Goal: Navigation & Orientation: Find specific page/section

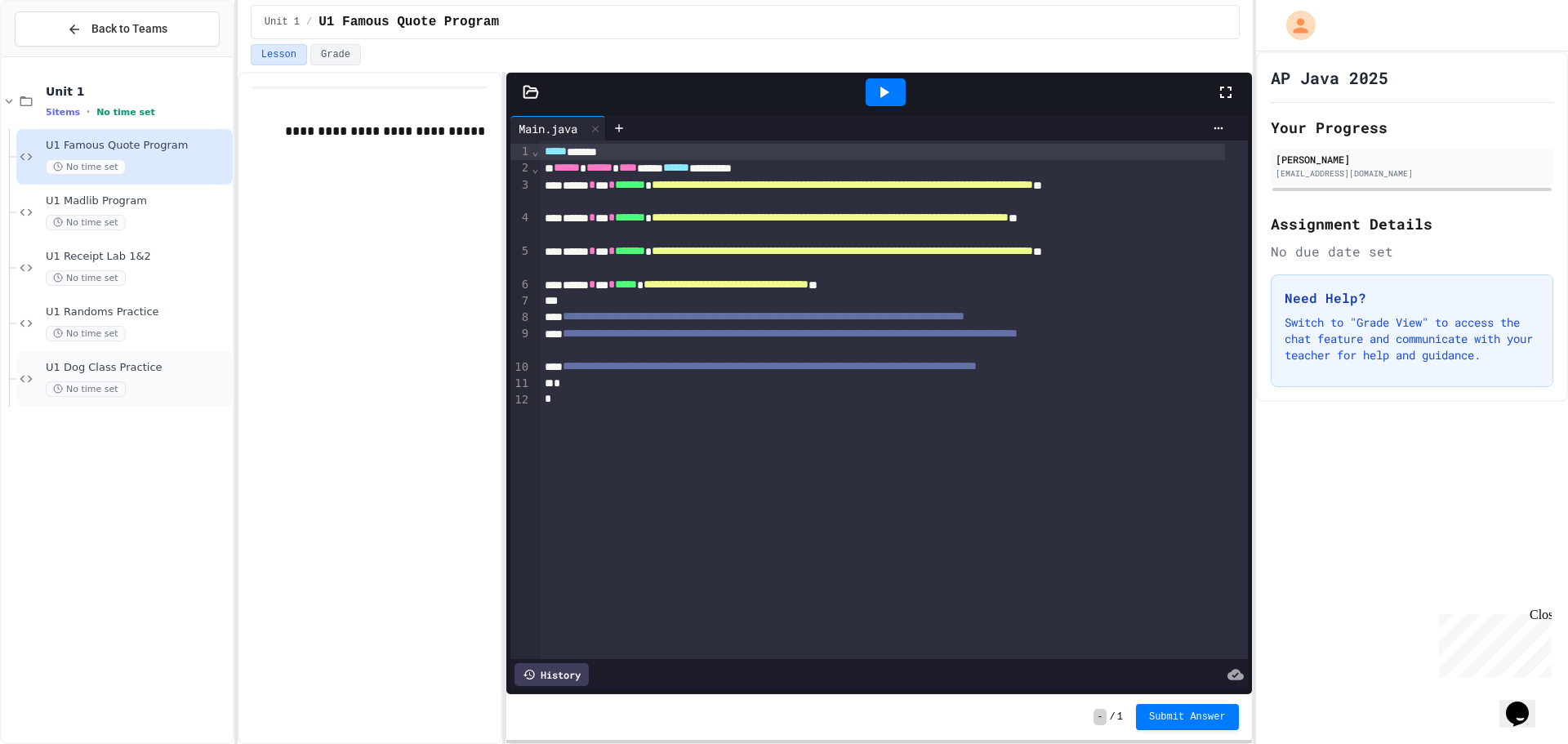
click at [123, 383] on div "No time set" at bounding box center [137, 389] width 183 height 16
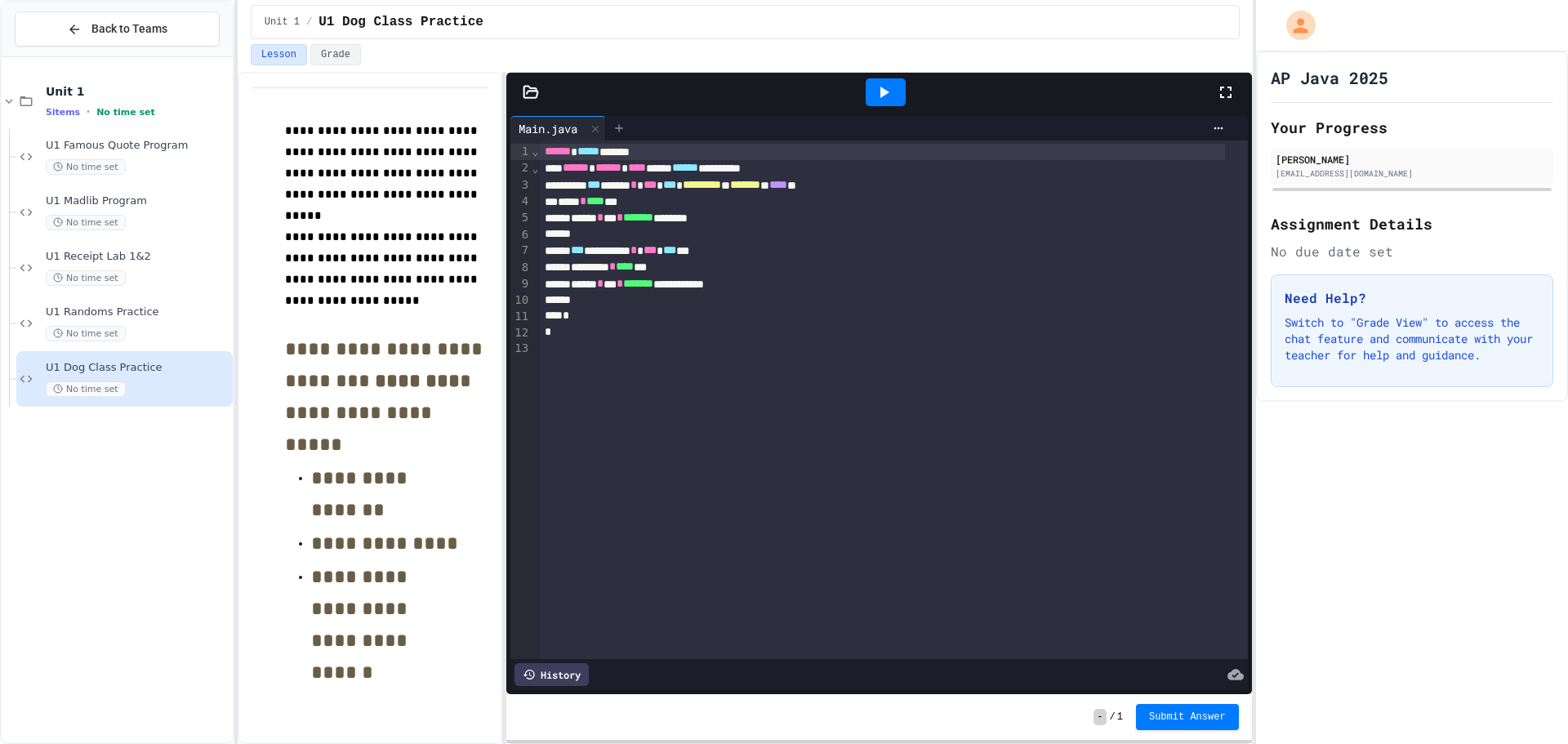
click at [626, 126] on icon at bounding box center [618, 128] width 13 height 13
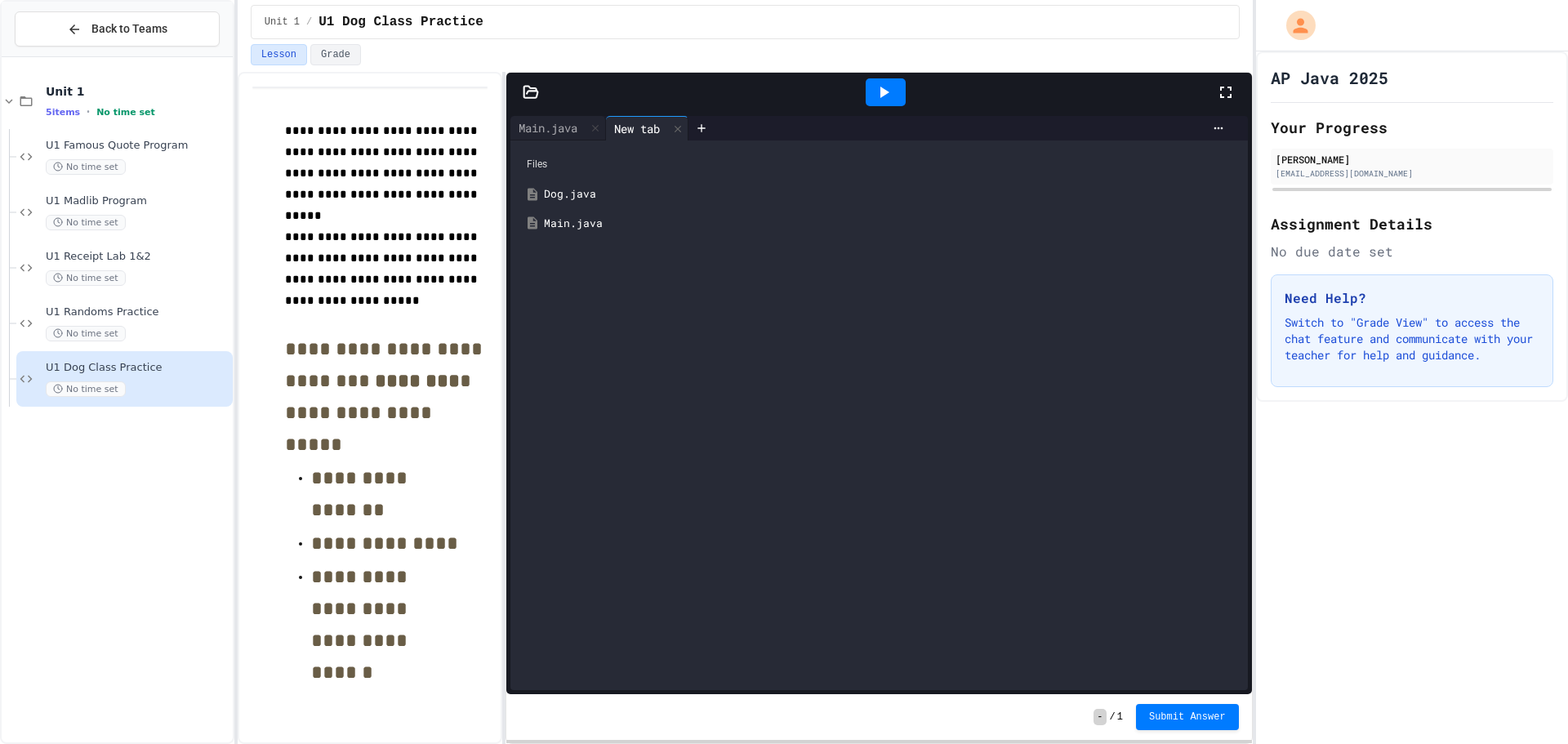
click at [613, 196] on div "Dog.java" at bounding box center [891, 194] width 693 height 17
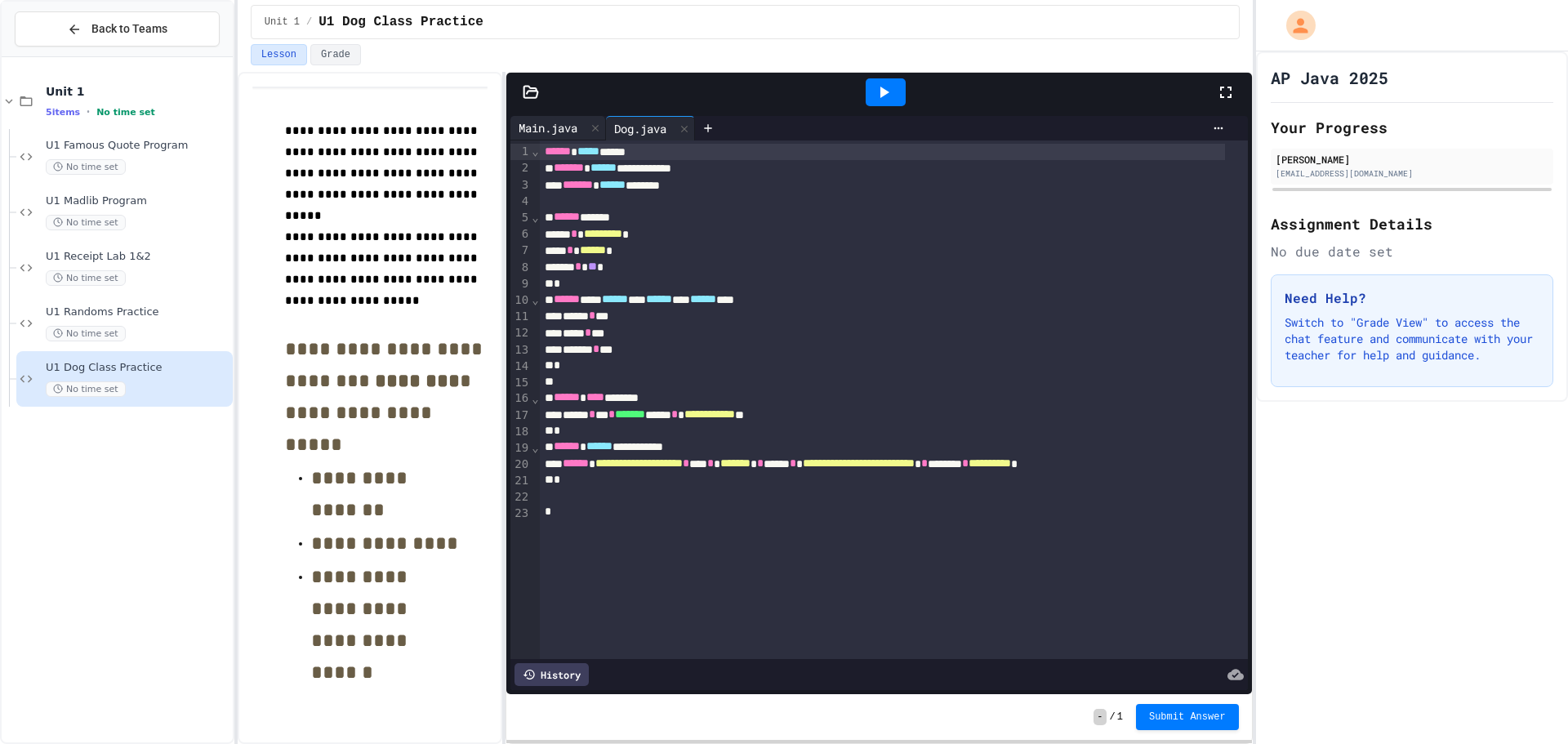
click at [555, 131] on div "Main.java" at bounding box center [548, 128] width 75 height 17
